Goal: Check status: Check status

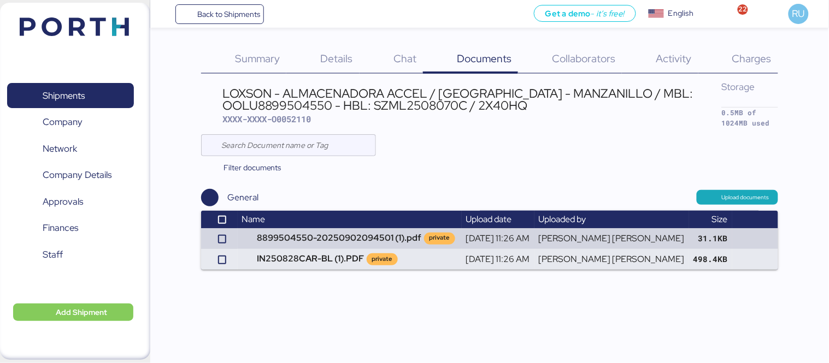
click at [405, 134] on div at bounding box center [489, 145] width 577 height 22
click at [47, 34] on img at bounding box center [74, 26] width 109 height 19
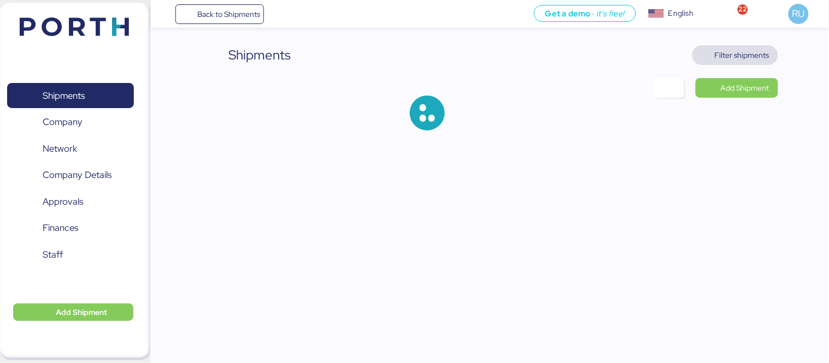
drag, startPoint x: 677, startPoint y: 44, endPoint x: 725, endPoint y: 56, distance: 49.0
click at [725, 56] on span "Filter shipments" at bounding box center [742, 55] width 55 height 13
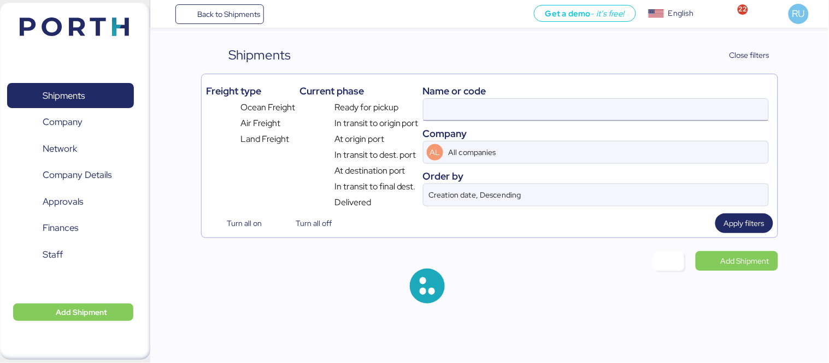
click at [565, 109] on input at bounding box center [595, 110] width 345 height 22
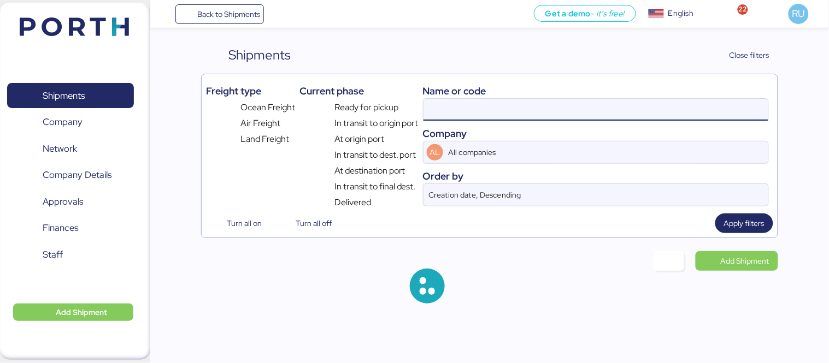
paste input "WQSI2509X02"
type input "WQSI2509X02"
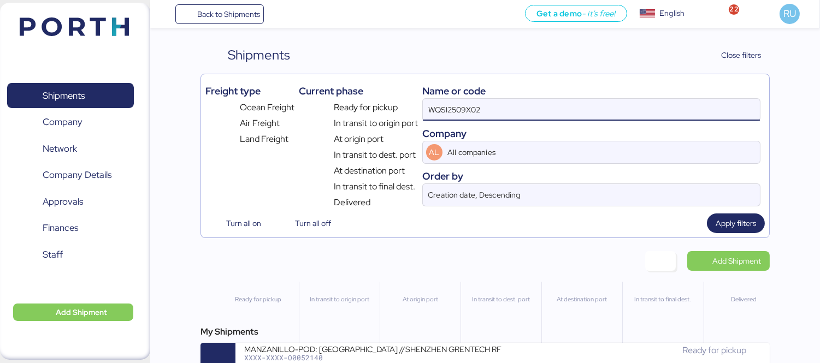
click at [422, 342] on div "My Shipments MANZANILLO-POD: [GEOGRAPHIC_DATA] //SHENZHEN GRENTECH RF COMMUNICA…" at bounding box center [484, 352] width 569 height 52
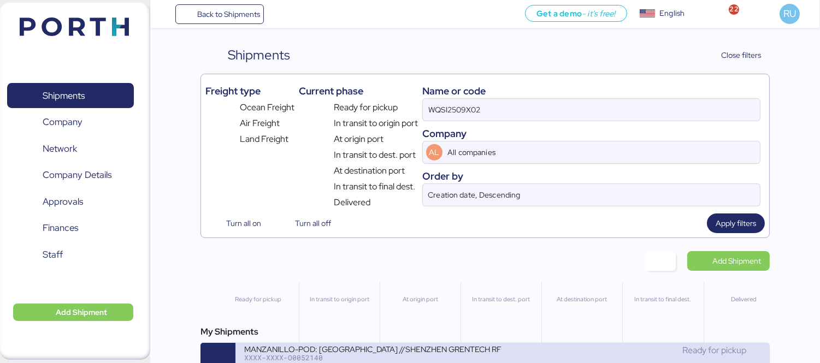
click at [425, 346] on div "MANZANILLO-POD: [GEOGRAPHIC_DATA] //SHENZHEN GRENTECH RF COMMUNICATION LIMITED …" at bounding box center [502, 360] width 534 height 35
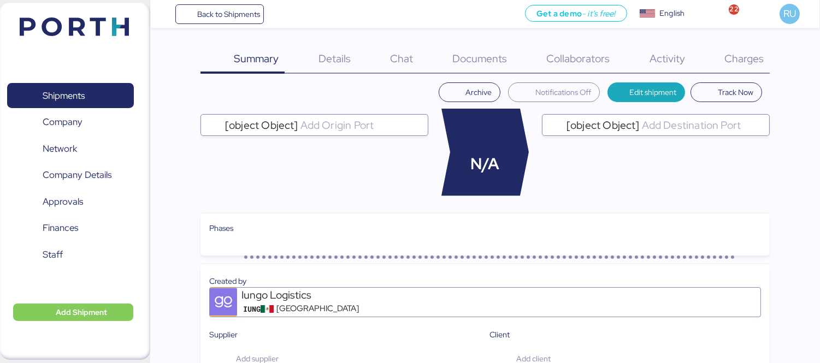
click at [744, 53] on span "Charges" at bounding box center [743, 58] width 39 height 14
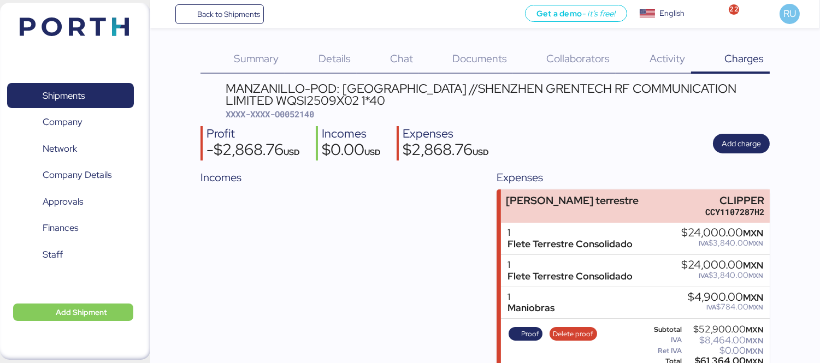
scroll to position [17, 0]
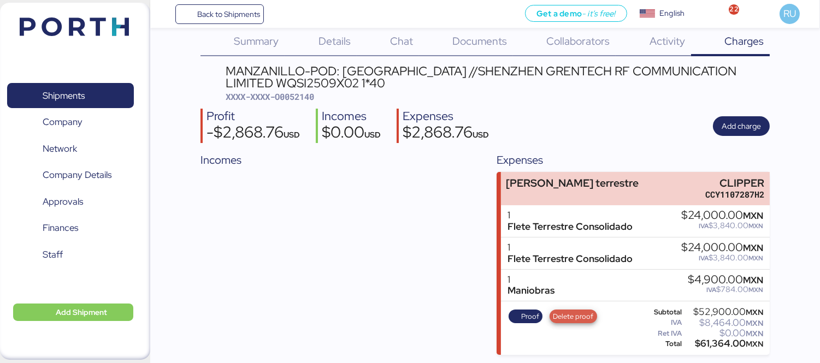
click at [568, 315] on span "Delete proof" at bounding box center [573, 317] width 40 height 12
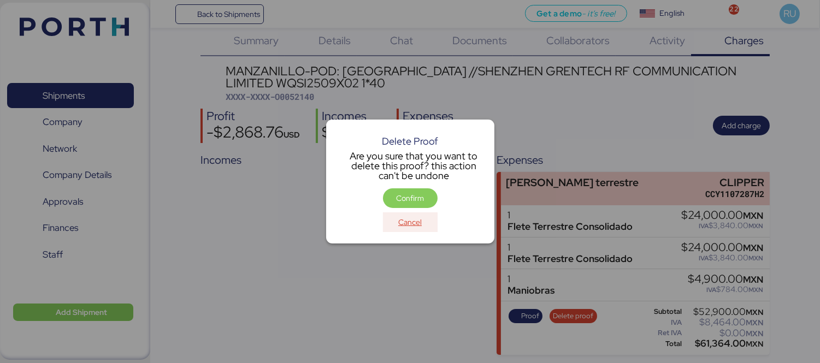
click at [403, 224] on span "Cancel" at bounding box center [409, 222] width 23 height 13
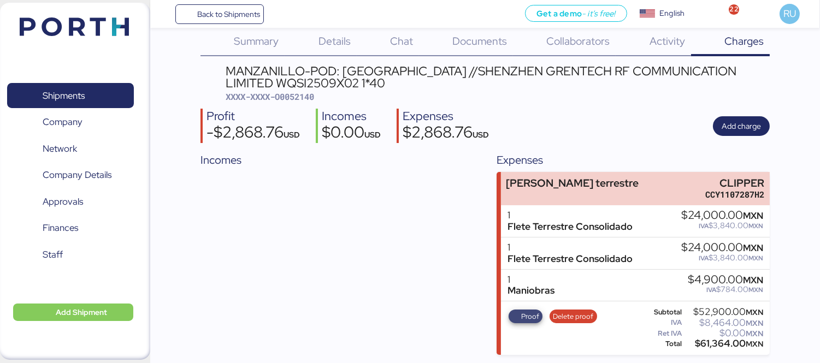
click at [521, 317] on span "Proof" at bounding box center [530, 317] width 18 height 12
